Goal: Information Seeking & Learning: Find specific page/section

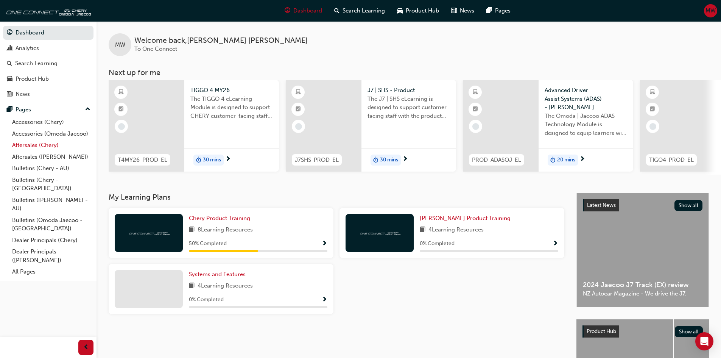
click at [36, 144] on link "Aftersales (Chery)" at bounding box center [51, 145] width 84 height 12
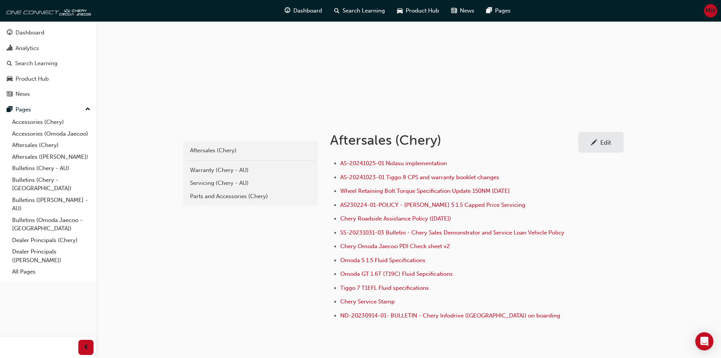
scroll to position [93, 0]
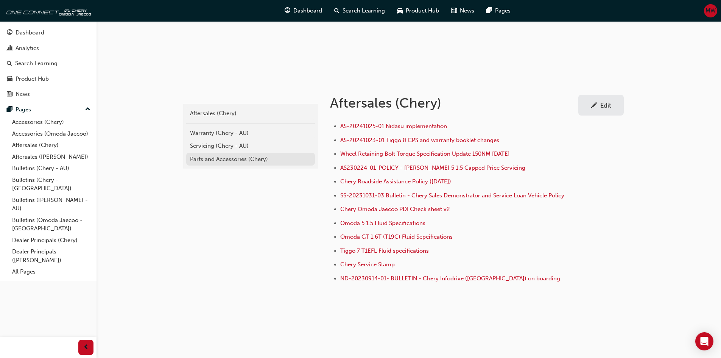
click at [213, 160] on div "Parts and Accessories (Chery)" at bounding box center [250, 159] width 121 height 9
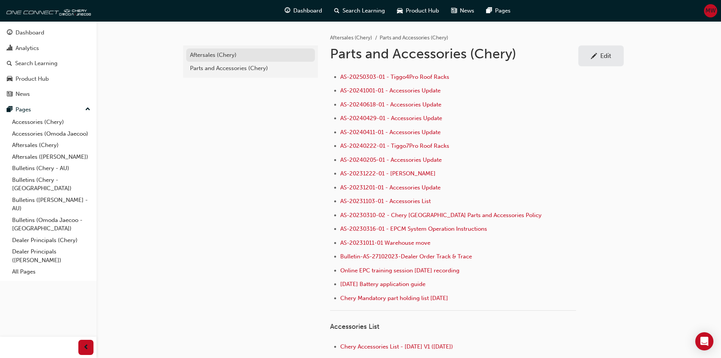
click at [210, 55] on div "Aftersales (Chery)" at bounding box center [250, 55] width 121 height 9
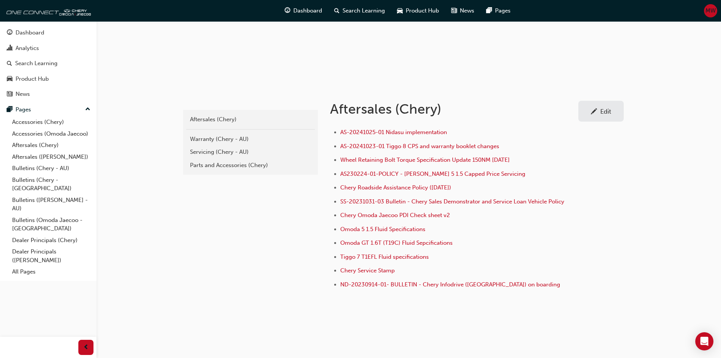
scroll to position [93, 0]
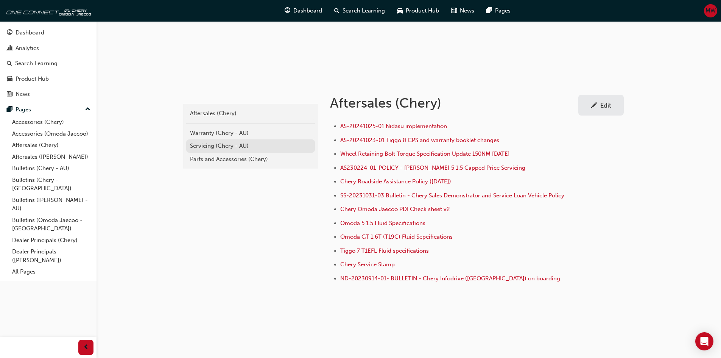
click at [223, 145] on div "Servicing (Chery - AU)" at bounding box center [250, 146] width 121 height 9
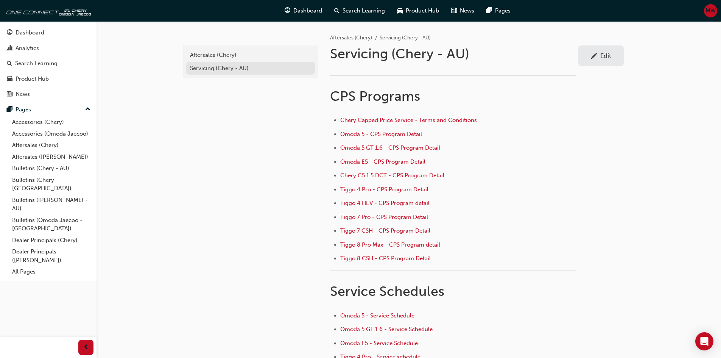
click at [216, 69] on div "Servicing (Chery - AU)" at bounding box center [250, 68] width 121 height 9
click at [218, 55] on div "Aftersales (Chery)" at bounding box center [250, 55] width 121 height 9
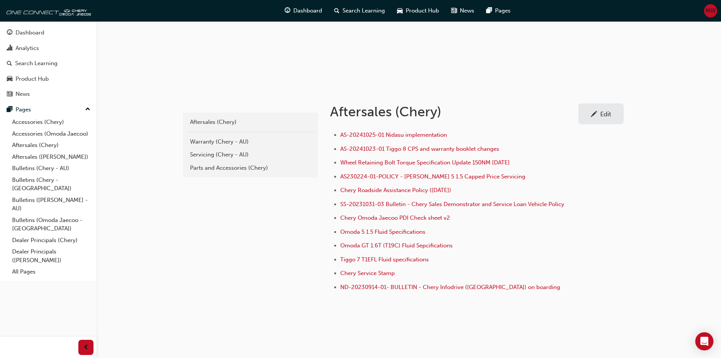
scroll to position [93, 0]
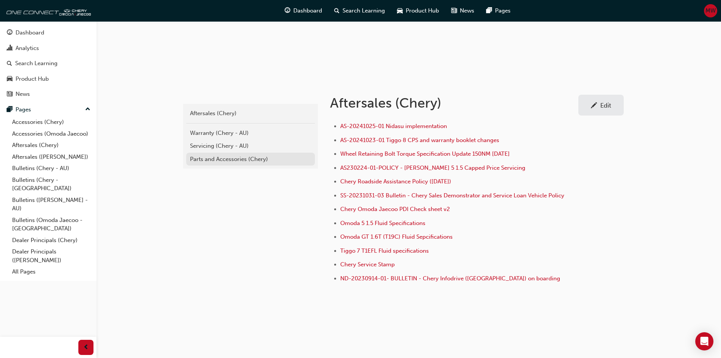
click at [216, 159] on div "Parts and Accessories (Chery)" at bounding box center [250, 159] width 121 height 9
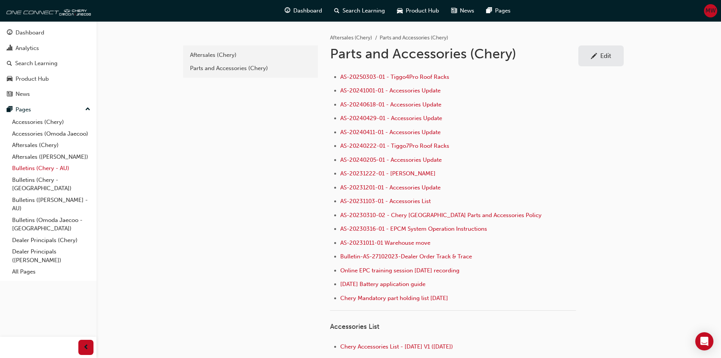
click at [34, 169] on link "Bulletins (Chery - AU)" at bounding box center [51, 168] width 84 height 12
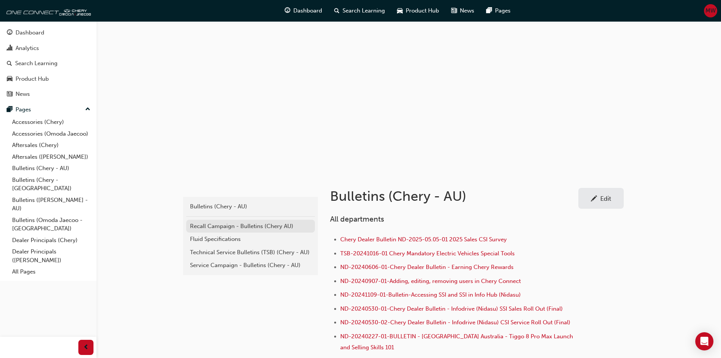
click at [220, 226] on div "Recall Campaign - Bulletins (Chery AU)" at bounding box center [250, 226] width 121 height 9
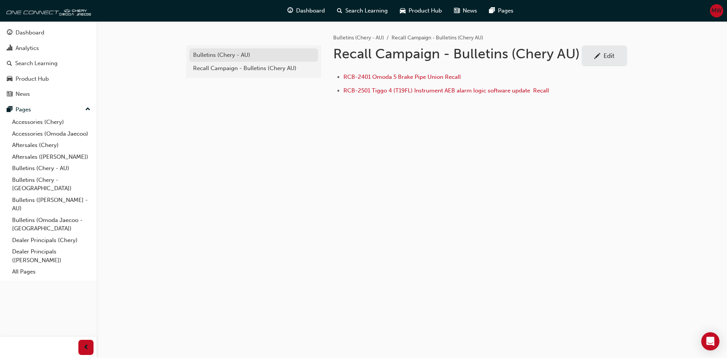
click at [216, 56] on div "Bulletins (Chery - AU)" at bounding box center [253, 55] width 121 height 9
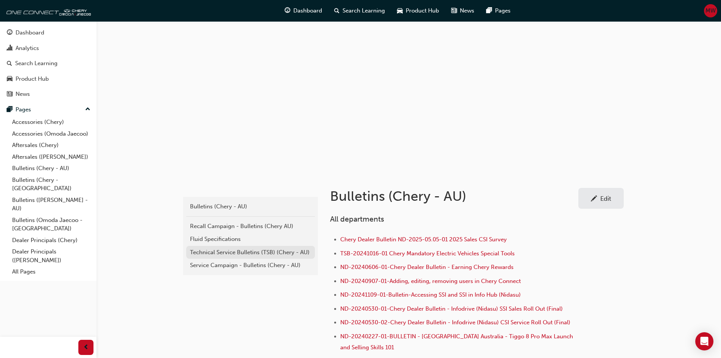
click at [219, 251] on div "Technical Service Bulletins (TSB) (Chery - AU)" at bounding box center [250, 252] width 121 height 9
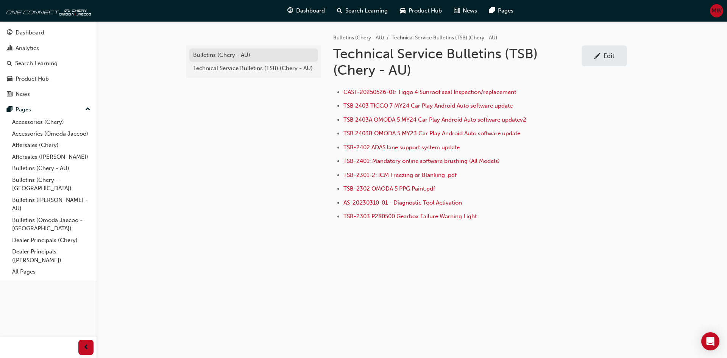
click at [206, 54] on div "Bulletins (Chery - AU)" at bounding box center [253, 55] width 121 height 9
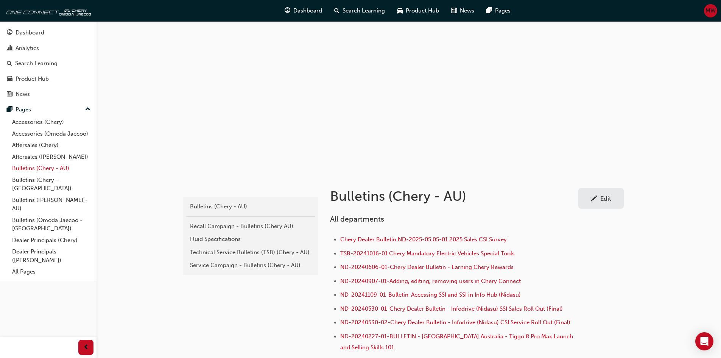
click at [40, 167] on link "Bulletins (Chery - AU)" at bounding box center [51, 168] width 84 height 12
click at [212, 252] on div "Technical Service Bulletins (TSB) (Chery - AU)" at bounding box center [250, 252] width 121 height 9
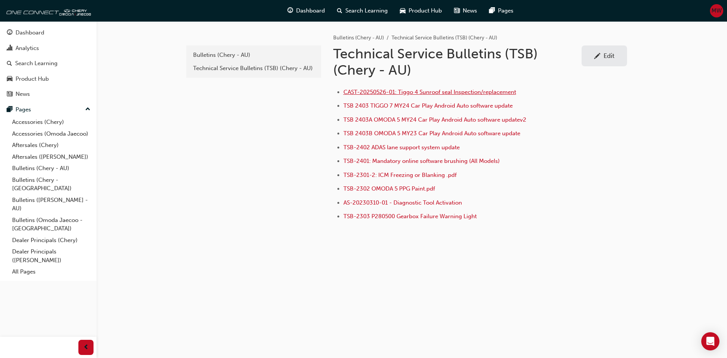
click at [432, 94] on span "CAST-20250526-01: Tiggo 4 Sunroof seal Inspection/replacement" at bounding box center [429, 92] width 173 height 7
